Goal: Check status

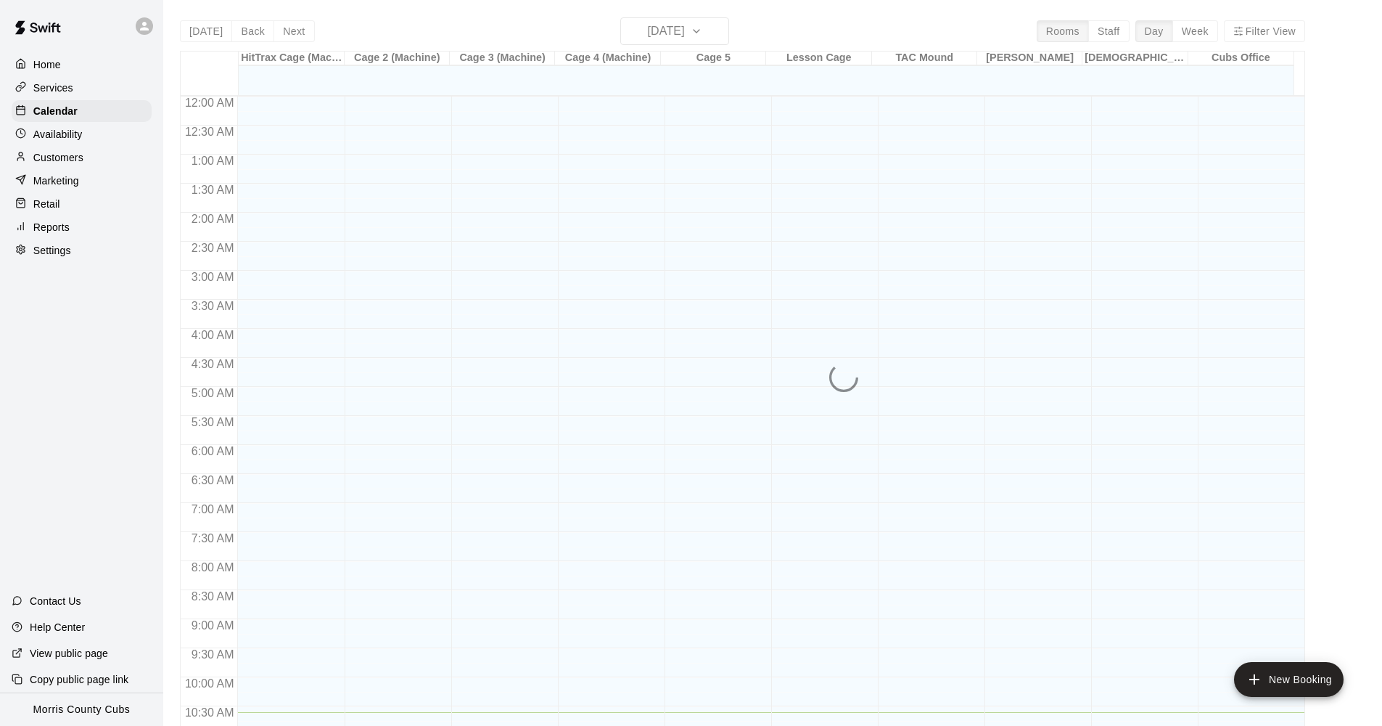
scroll to position [615, 0]
